Goal: Task Accomplishment & Management: Use online tool/utility

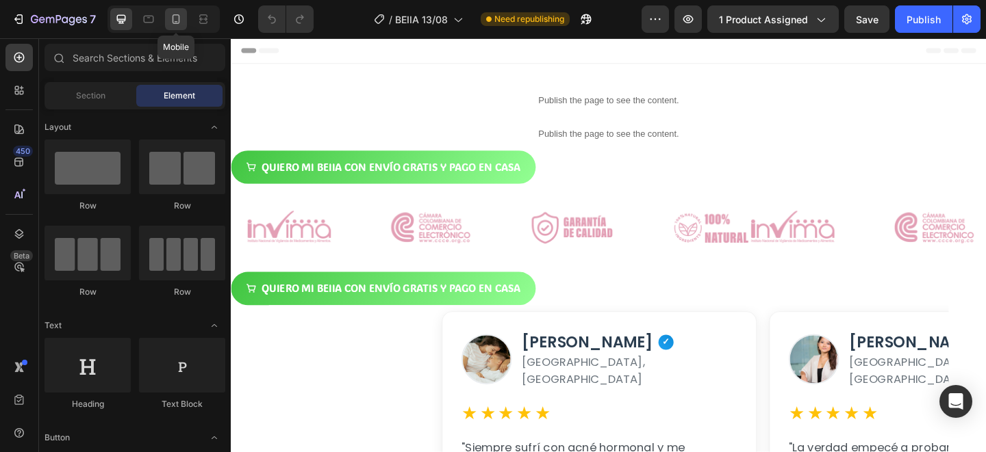
click at [177, 22] on icon at bounding box center [176, 21] width 3 height 1
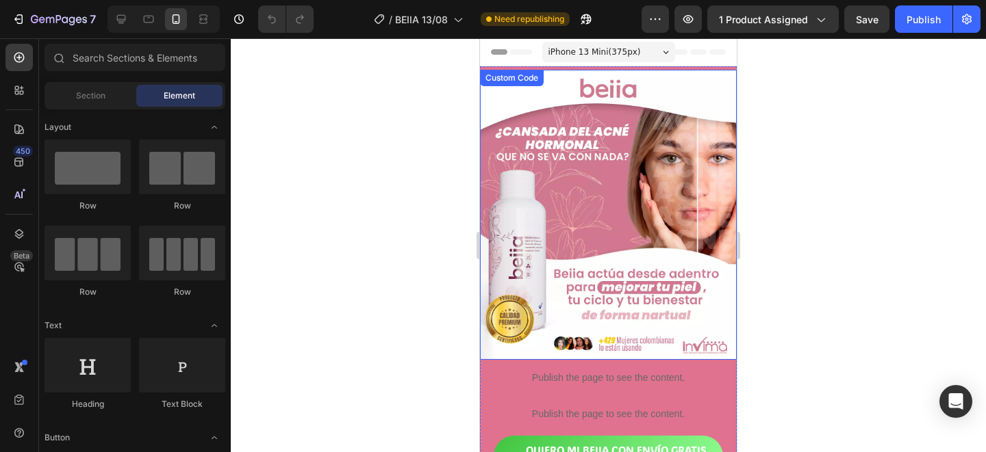
scroll to position [125, 0]
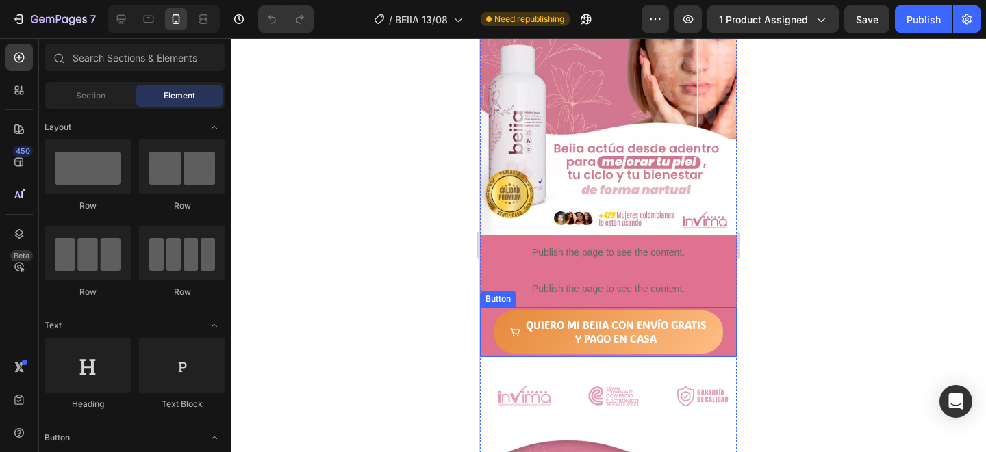
click at [716, 330] on button "QUIERO MI BEIIA CON ENVÍO GRATIS Y PAGO EN CASA" at bounding box center [608, 332] width 229 height 43
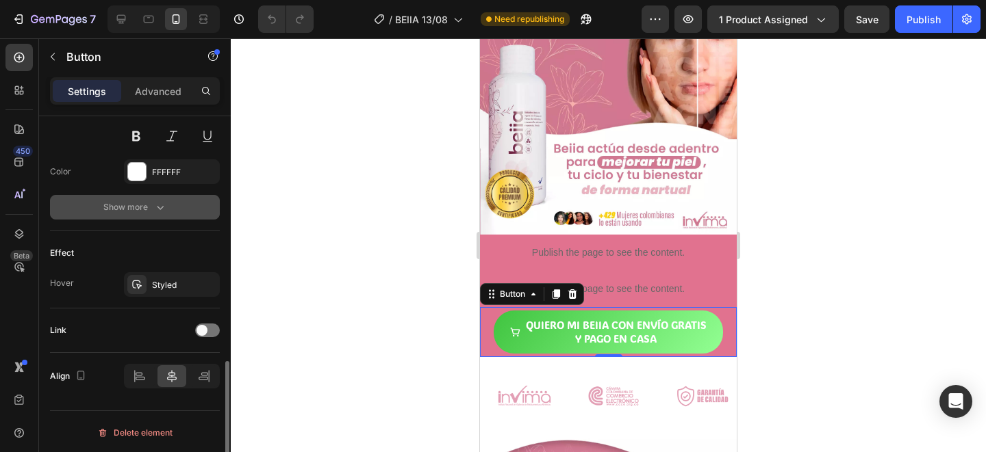
scroll to position [715, 0]
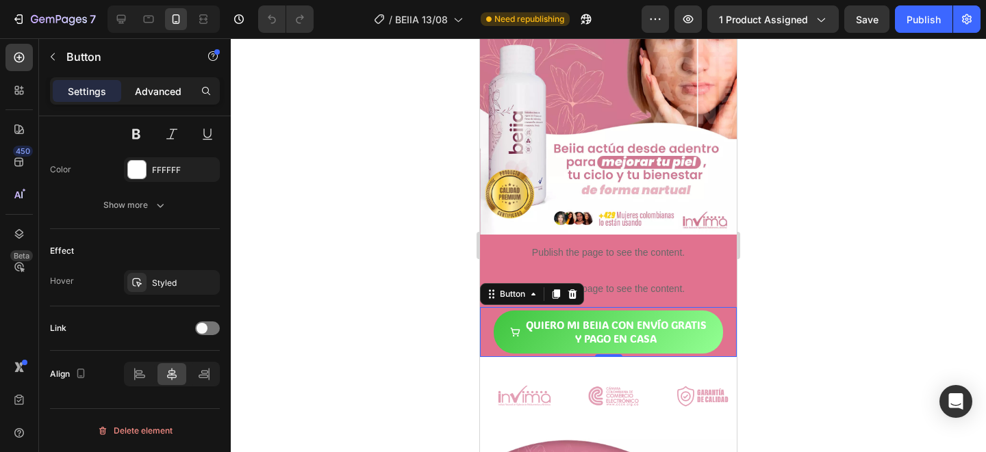
click at [162, 87] on p "Advanced" at bounding box center [158, 91] width 47 height 14
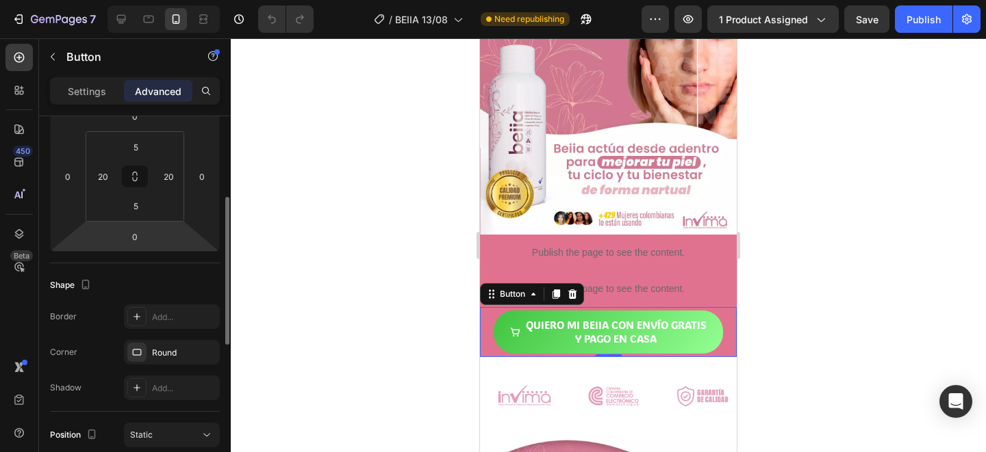
scroll to position [0, 0]
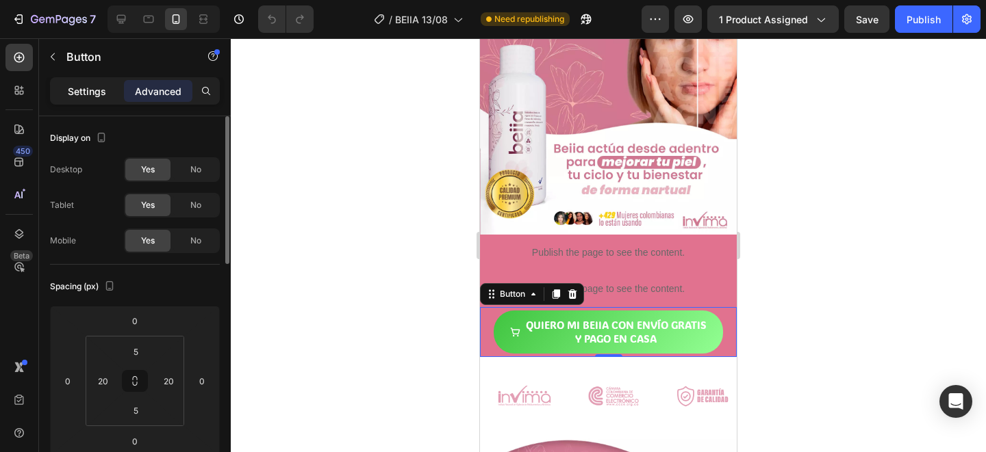
click at [104, 97] on p "Settings" at bounding box center [87, 91] width 38 height 14
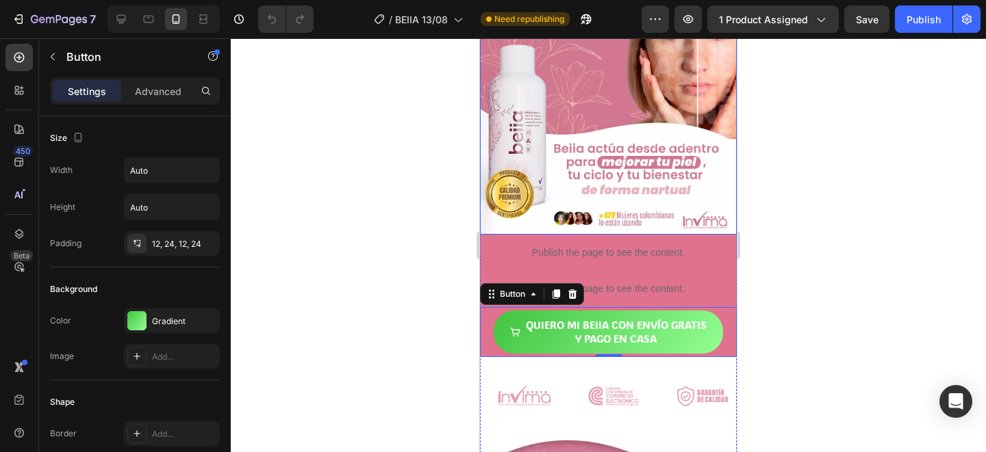
click at [663, 178] on img at bounding box center [608, 90] width 257 height 290
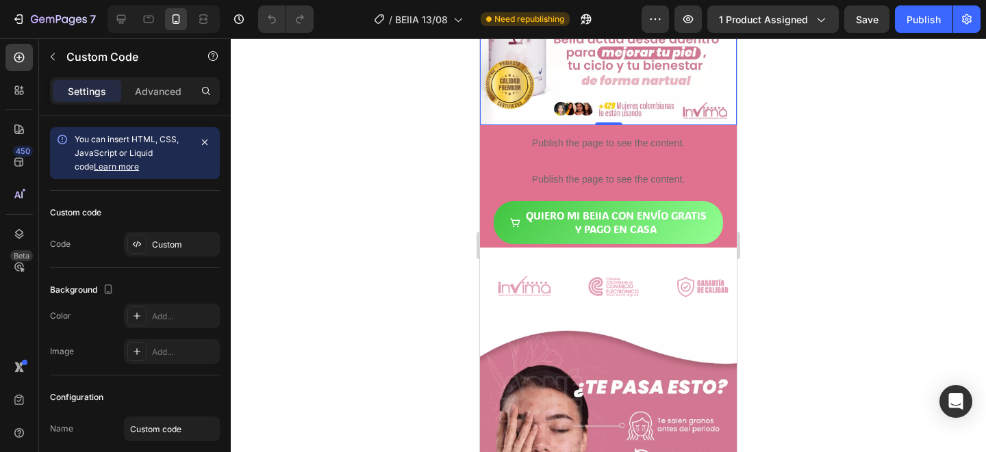
scroll to position [350, 0]
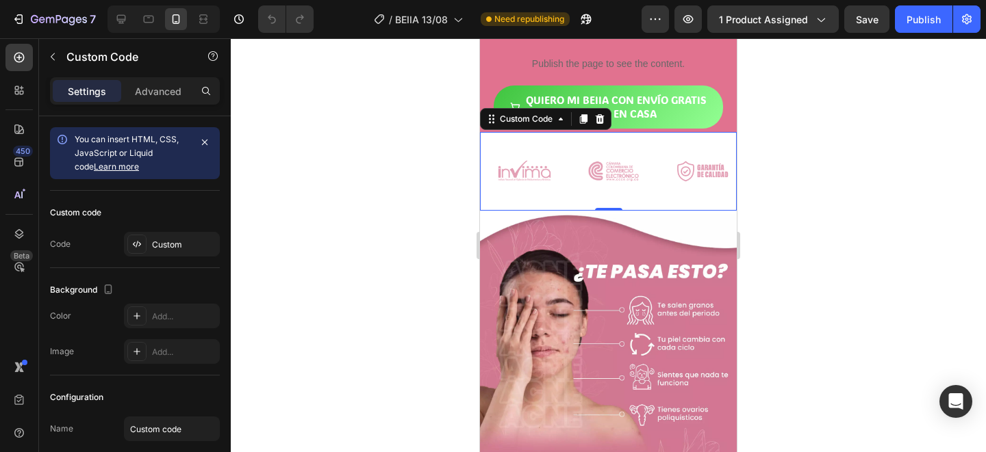
click at [663, 178] on div at bounding box center [658, 171] width 329 height 24
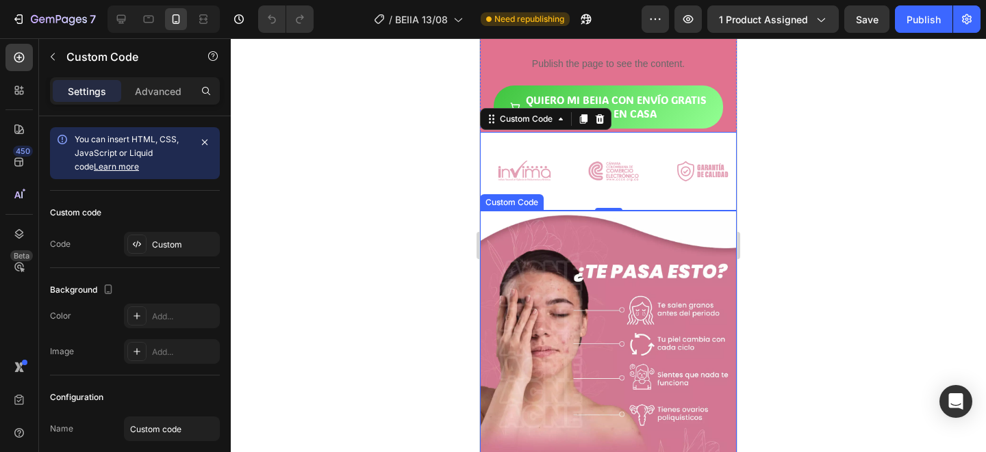
click at [662, 240] on img at bounding box center [608, 392] width 257 height 362
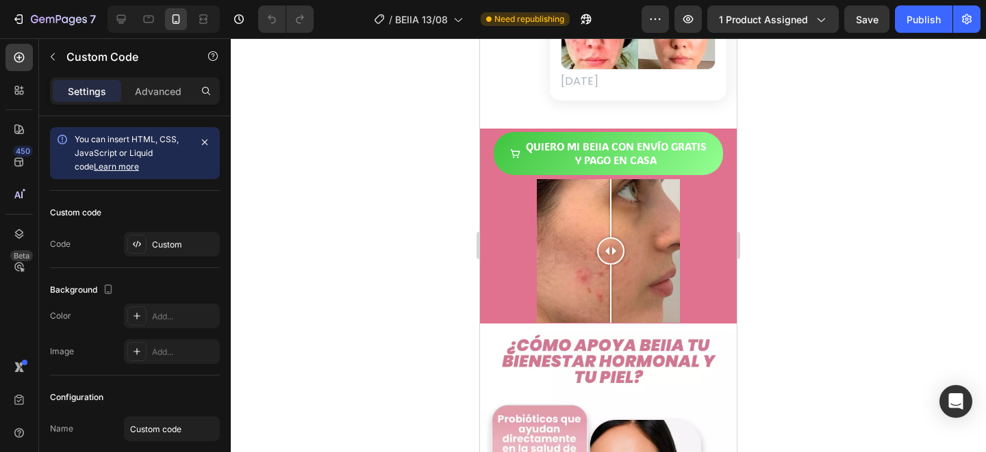
scroll to position [1880, 0]
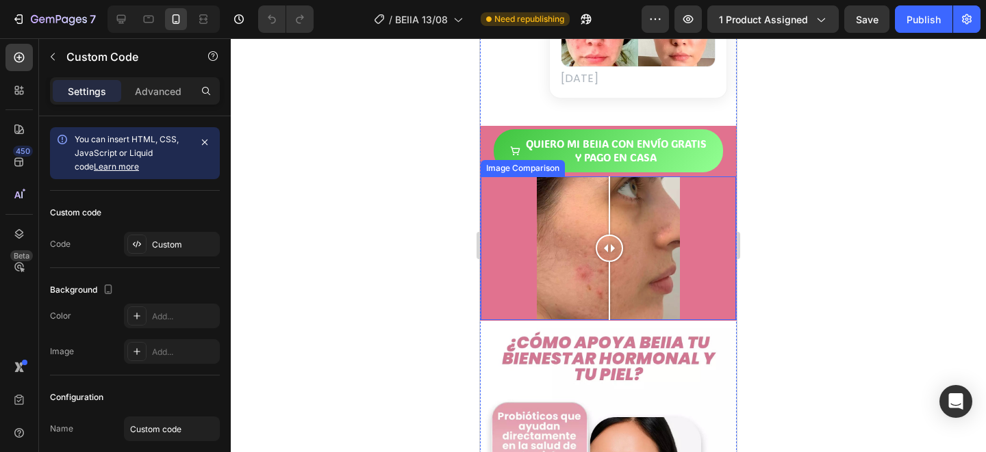
drag, startPoint x: 614, startPoint y: 279, endPoint x: 609, endPoint y: 285, distance: 8.4
click at [609, 262] on div at bounding box center [609, 248] width 27 height 27
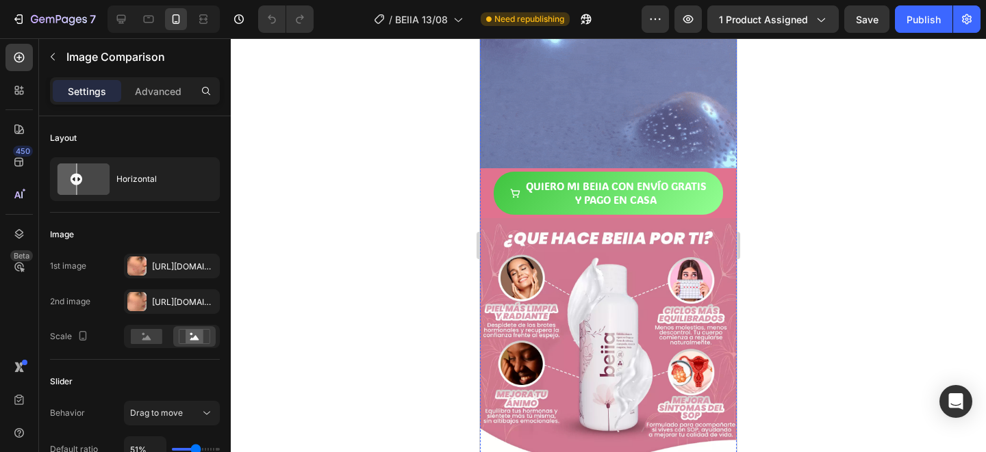
scroll to position [0, 0]
